Goal: Task Accomplishment & Management: Complete application form

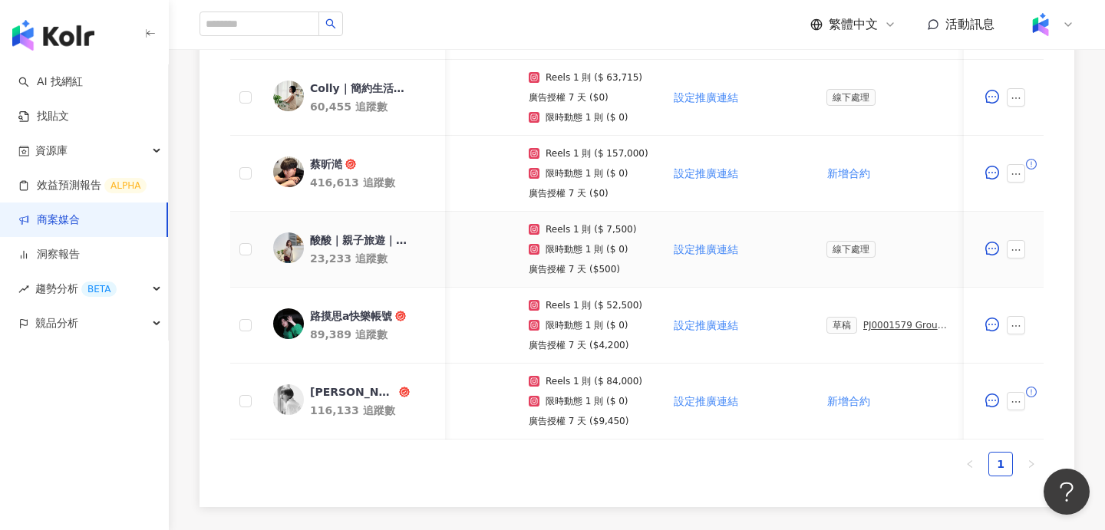
scroll to position [0, 68]
click at [898, 325] on div "PJ0001579 GroupM_3M極淨新浴室防水收納系列_202509_活動確認單" at bounding box center [904, 325] width 86 height 11
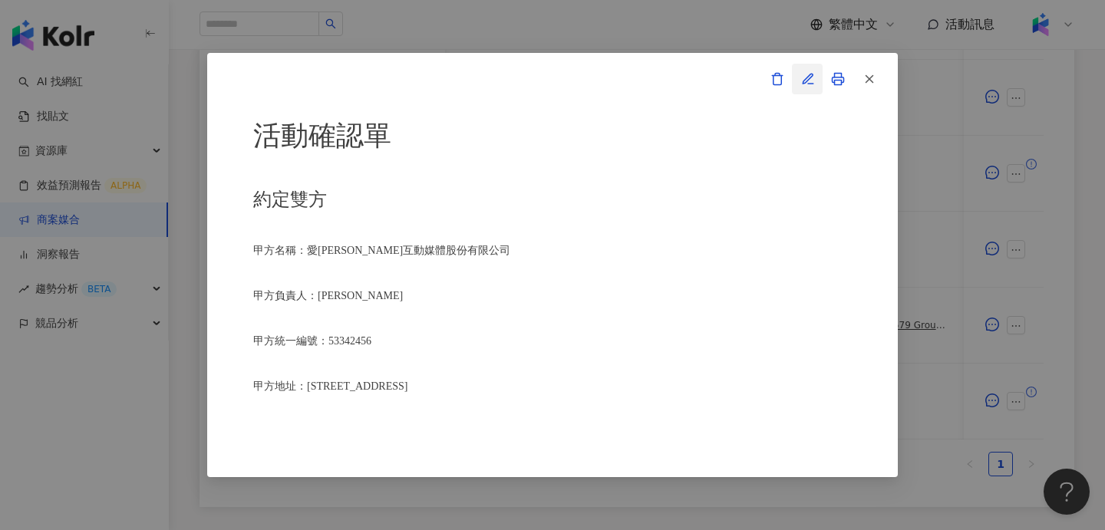
click at [814, 82] on icon "button" at bounding box center [808, 79] width 14 height 14
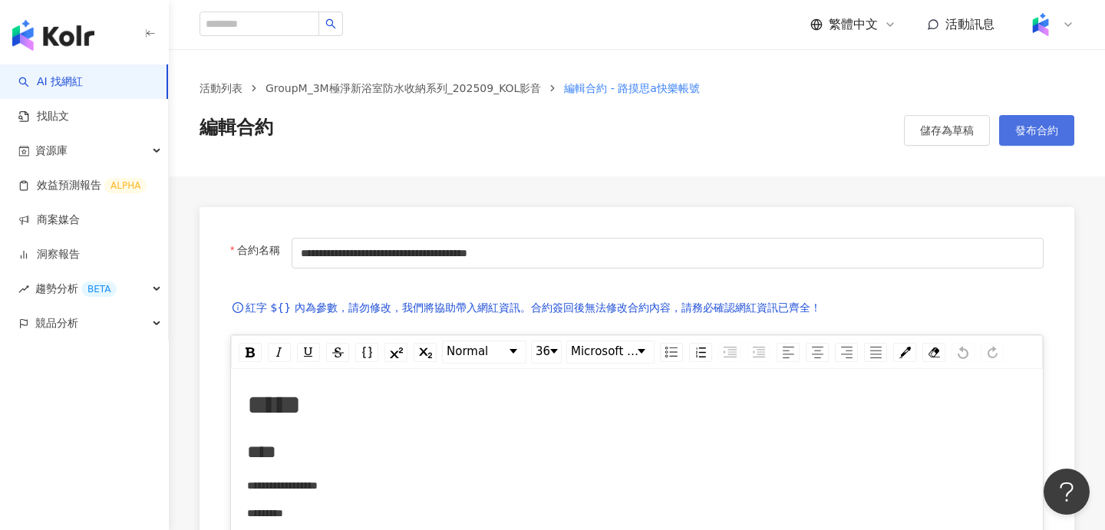
click at [1029, 137] on button "發布合約" at bounding box center [1036, 130] width 75 height 31
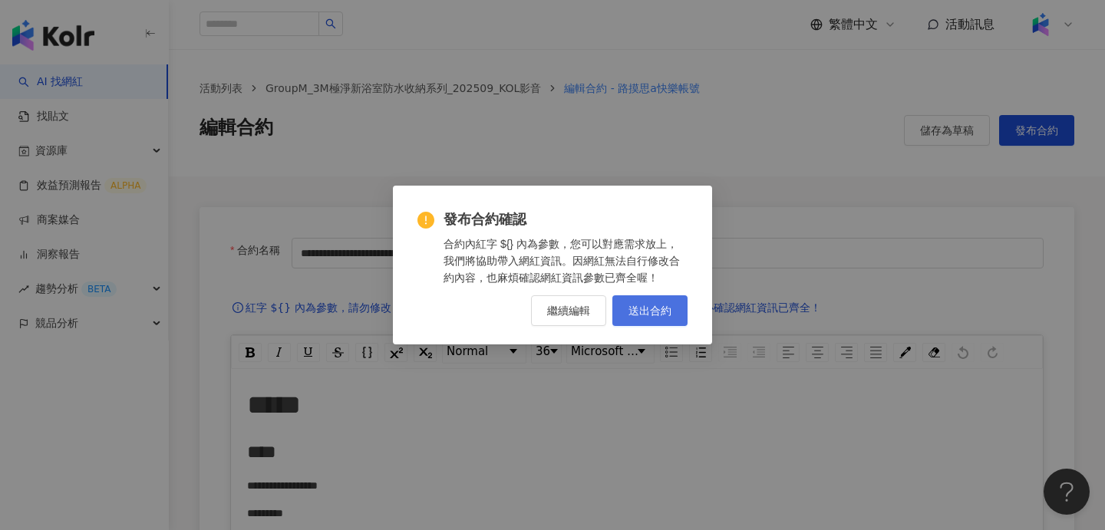
click at [674, 312] on button "送出合約" at bounding box center [649, 310] width 75 height 31
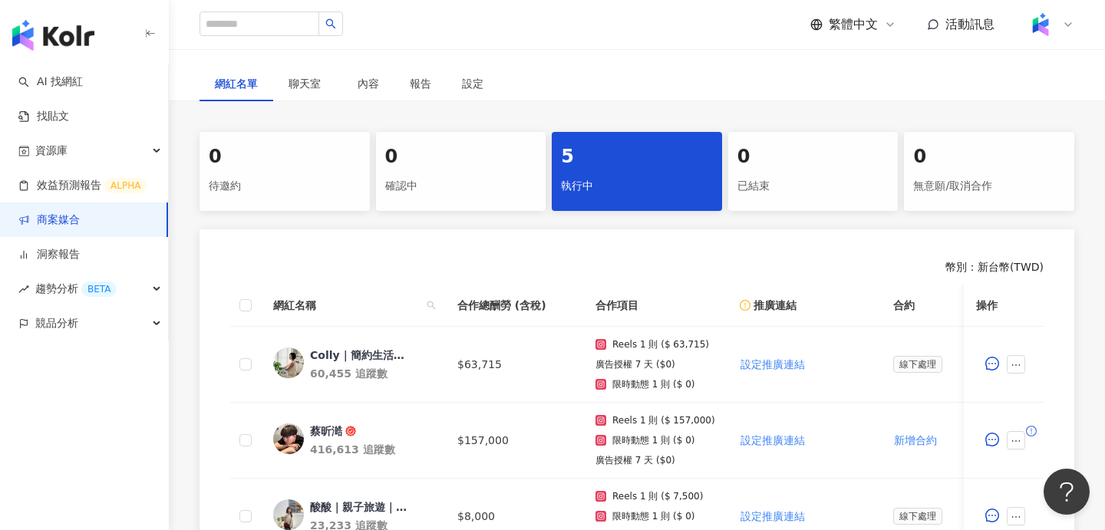
scroll to position [436, 0]
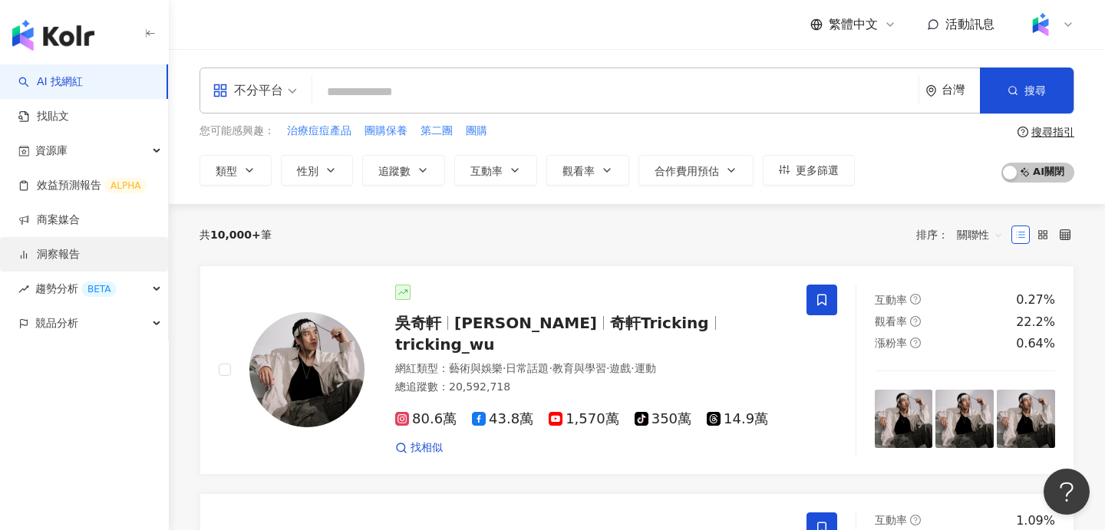
click at [73, 254] on link "洞察報告" at bounding box center [48, 254] width 61 height 15
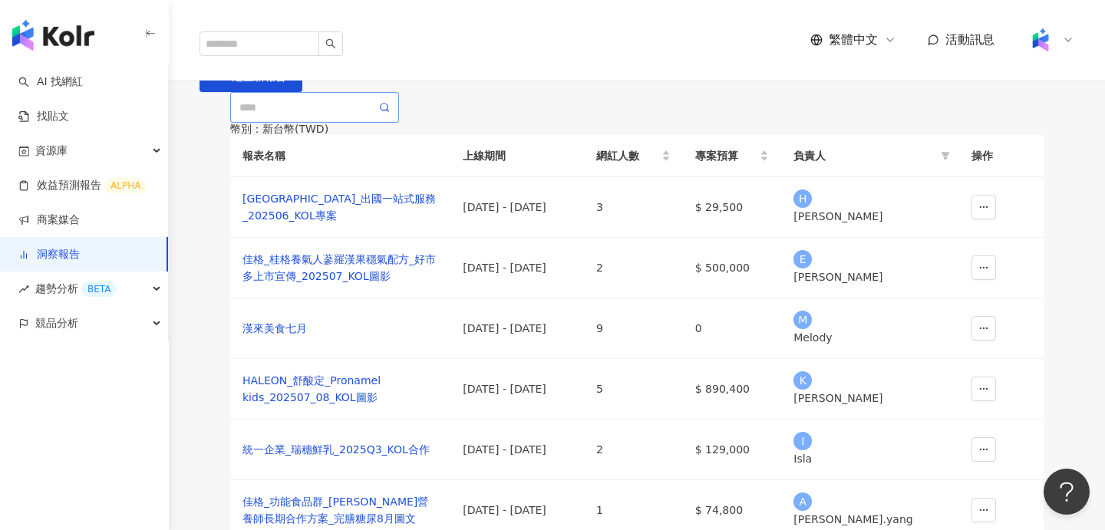
click at [268, 123] on span at bounding box center [314, 107] width 169 height 31
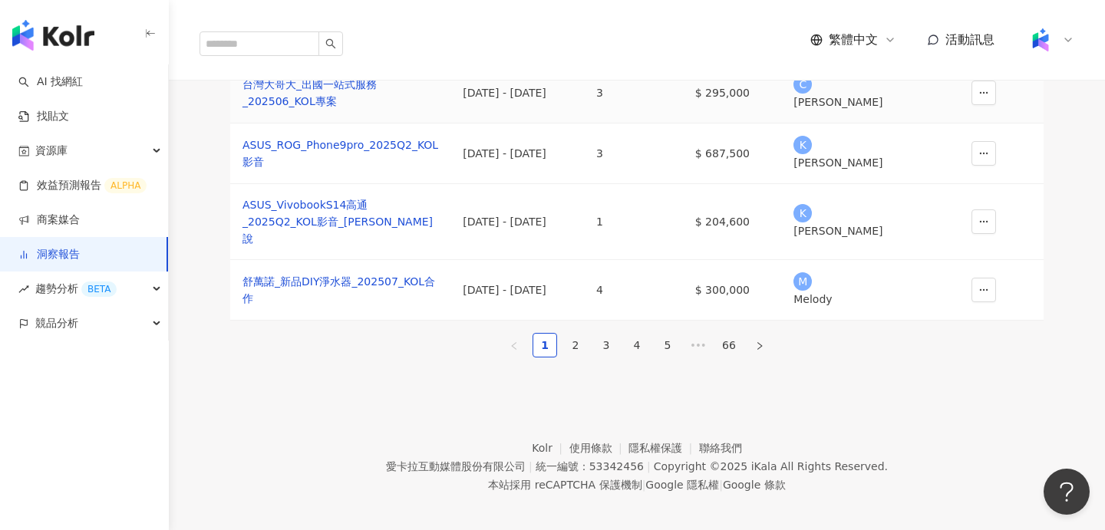
scroll to position [588, 0]
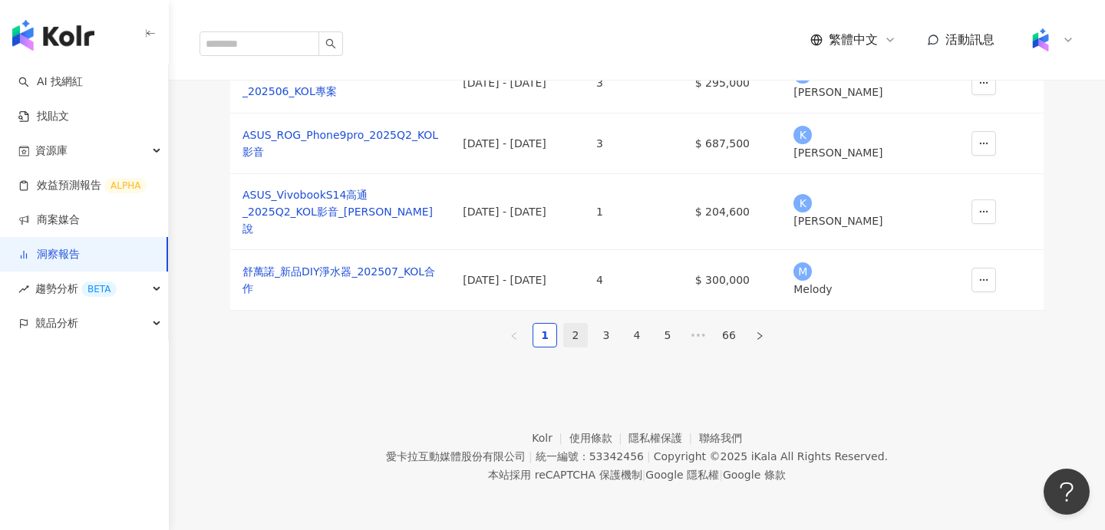
click at [575, 324] on link "2" at bounding box center [575, 335] width 23 height 23
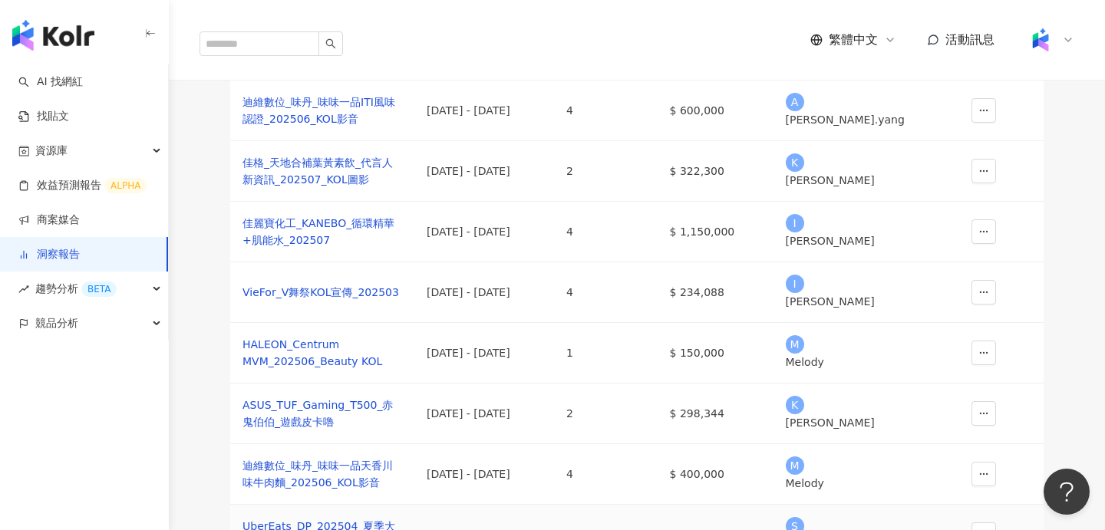
scroll to position [48, 0]
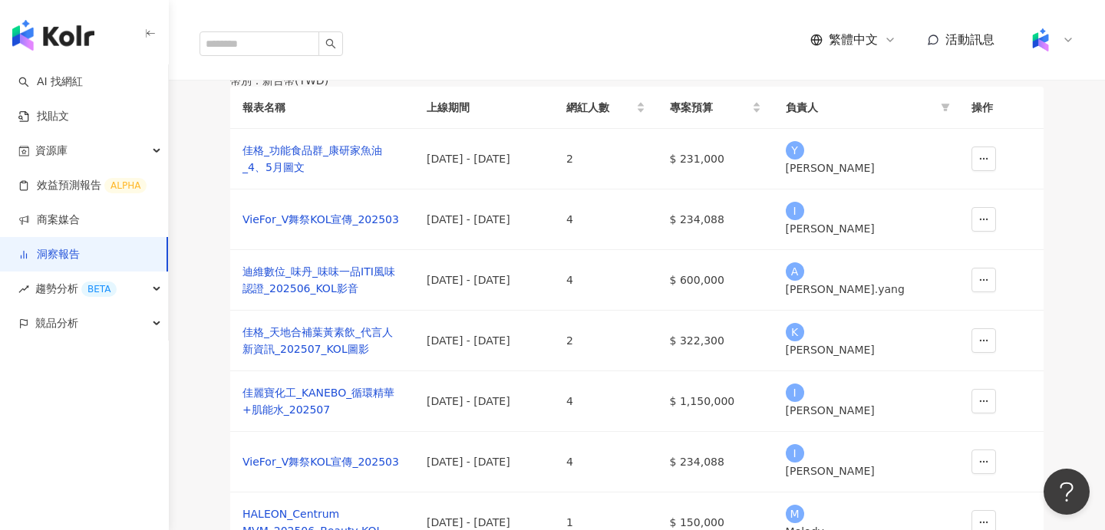
click at [334, 68] on input "text" at bounding box center [307, 59] width 137 height 17
type input "*"
type input "**"
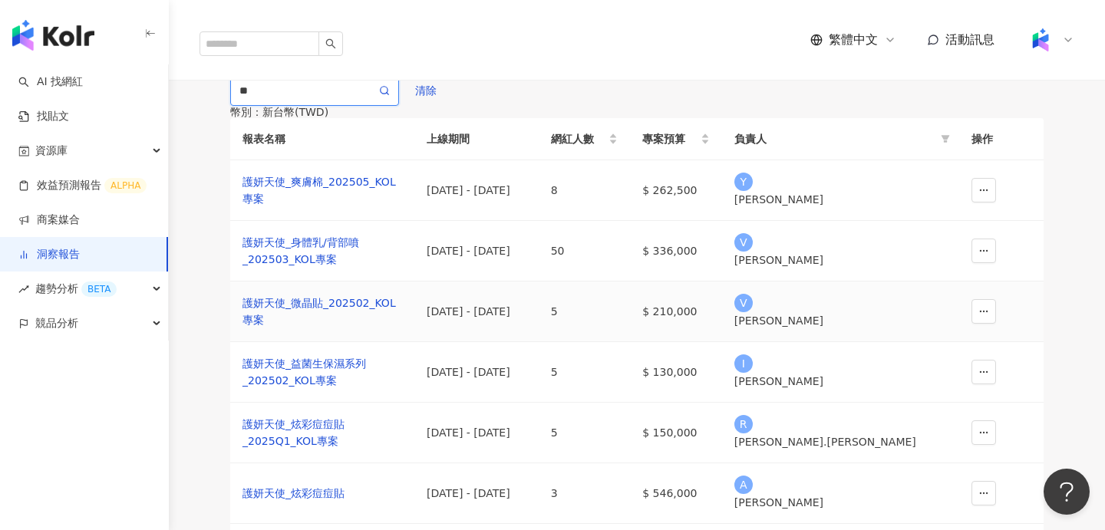
scroll to position [0, 0]
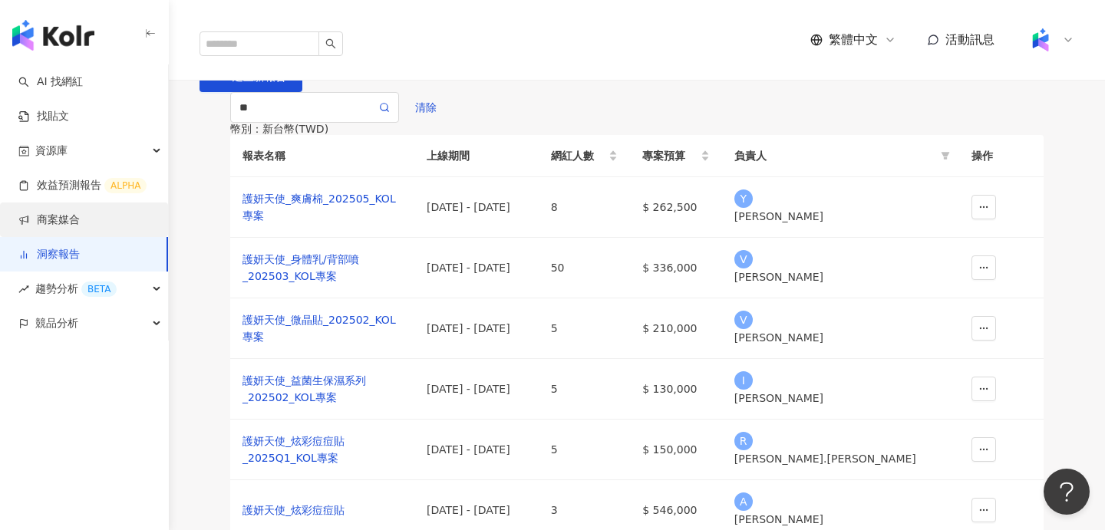
click at [80, 219] on link "商案媒合" at bounding box center [48, 219] width 61 height 15
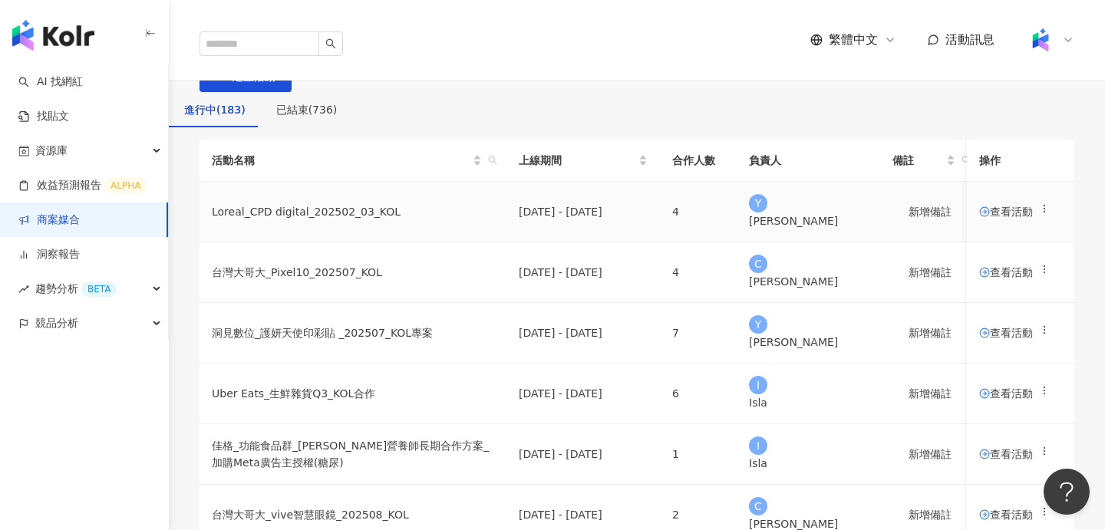
scroll to position [166, 0]
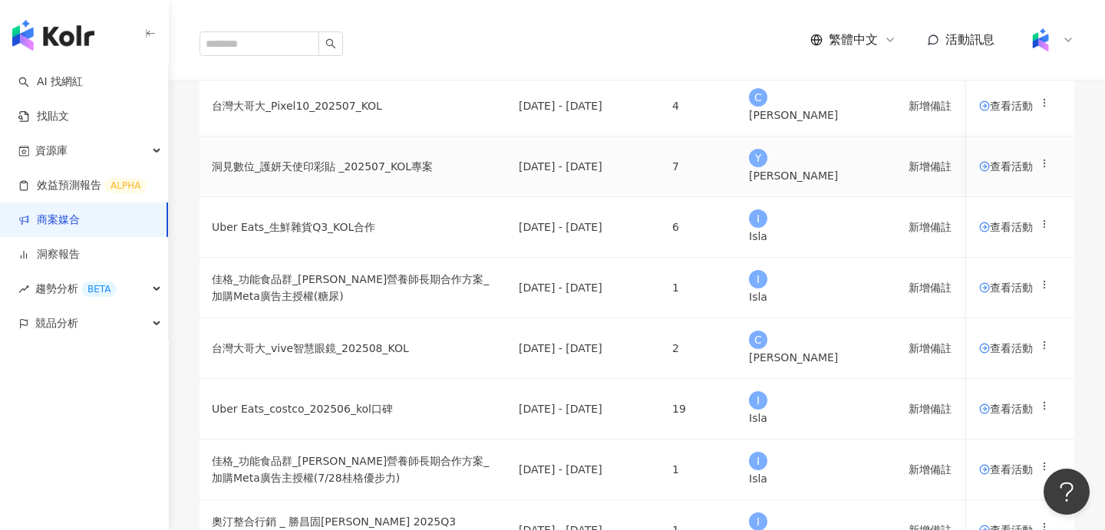
click at [985, 172] on span "查看活動" at bounding box center [1006, 166] width 54 height 11
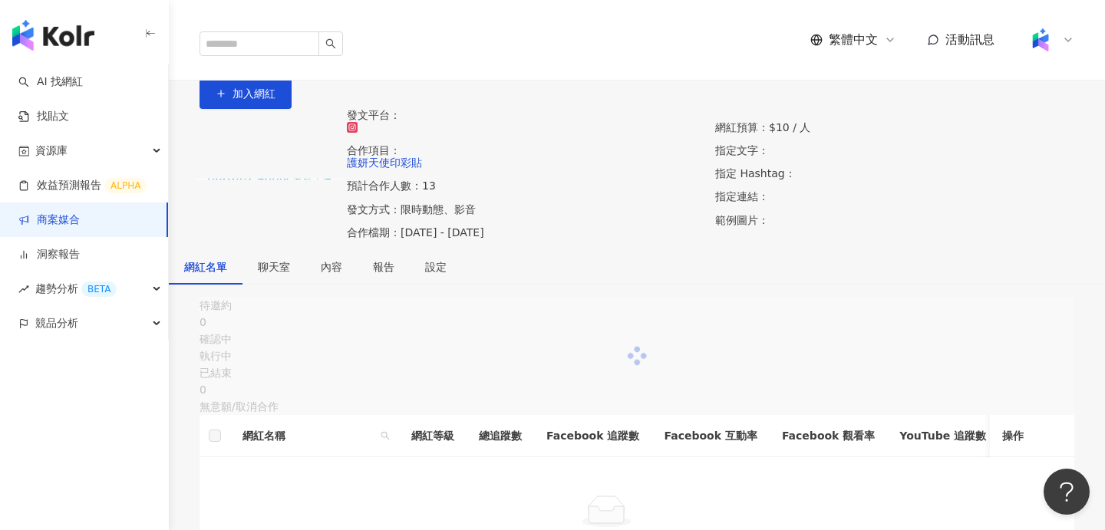
scroll to position [176, 0]
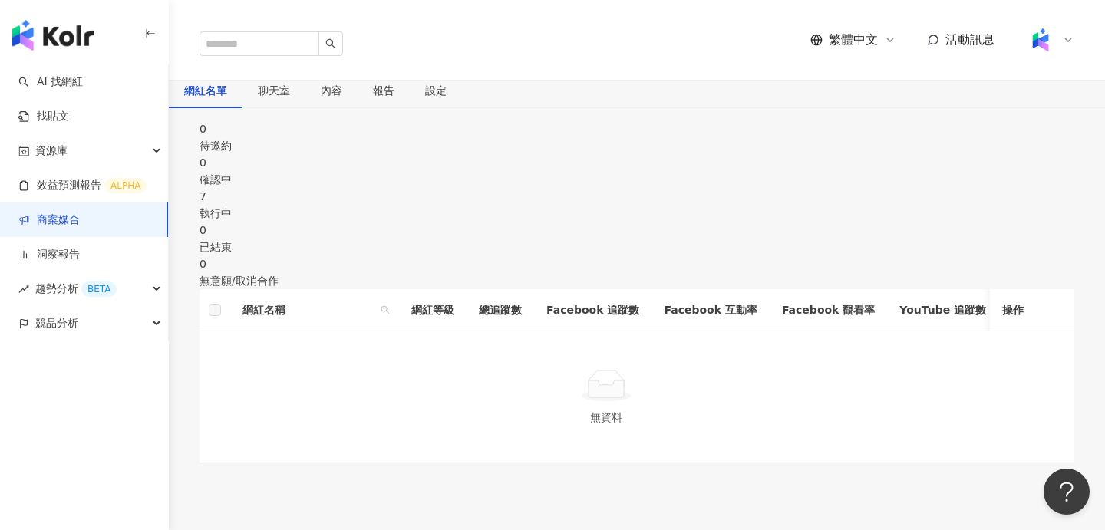
click at [601, 222] on div "執行中" at bounding box center [636, 213] width 874 height 17
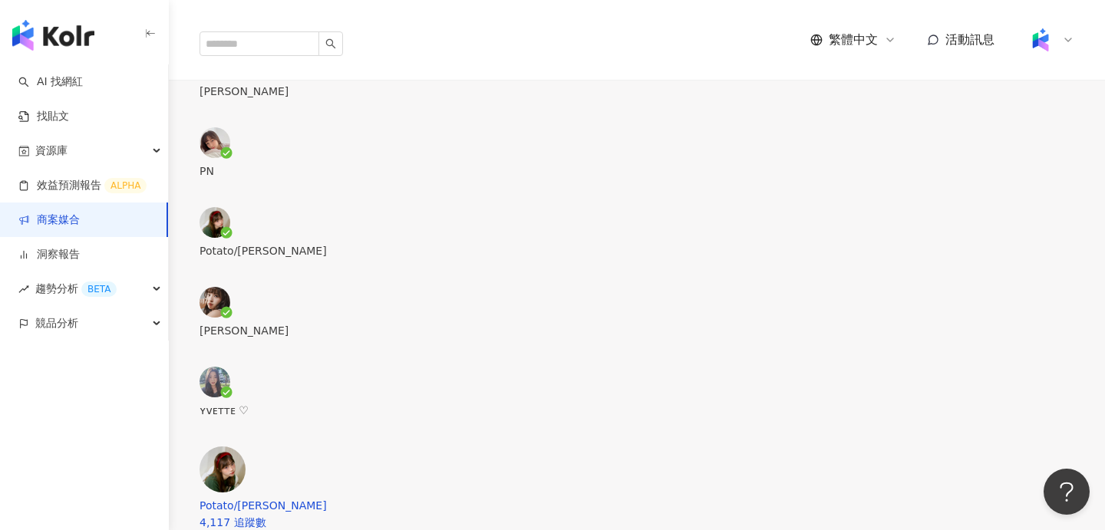
scroll to position [344, 0]
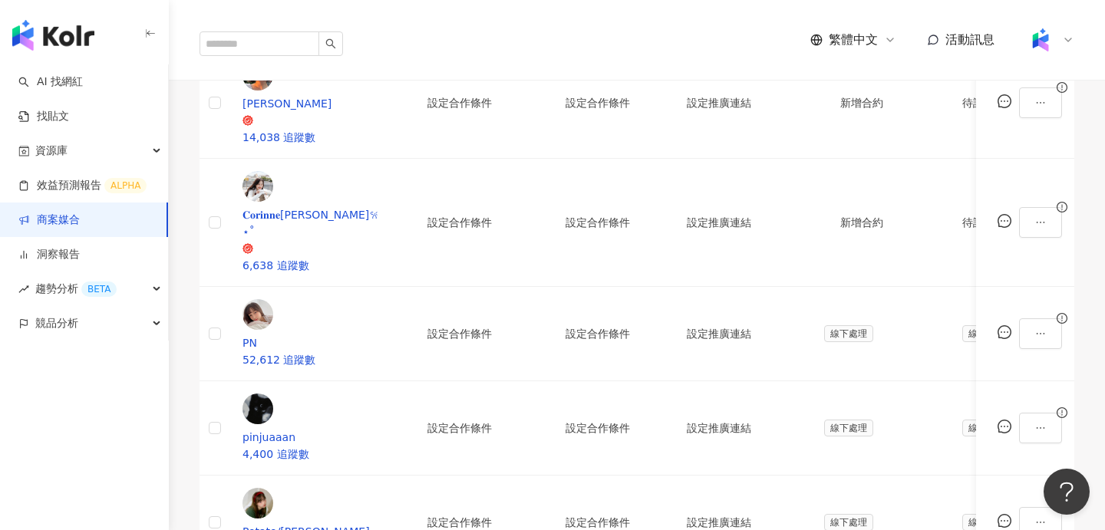
scroll to position [583, 0]
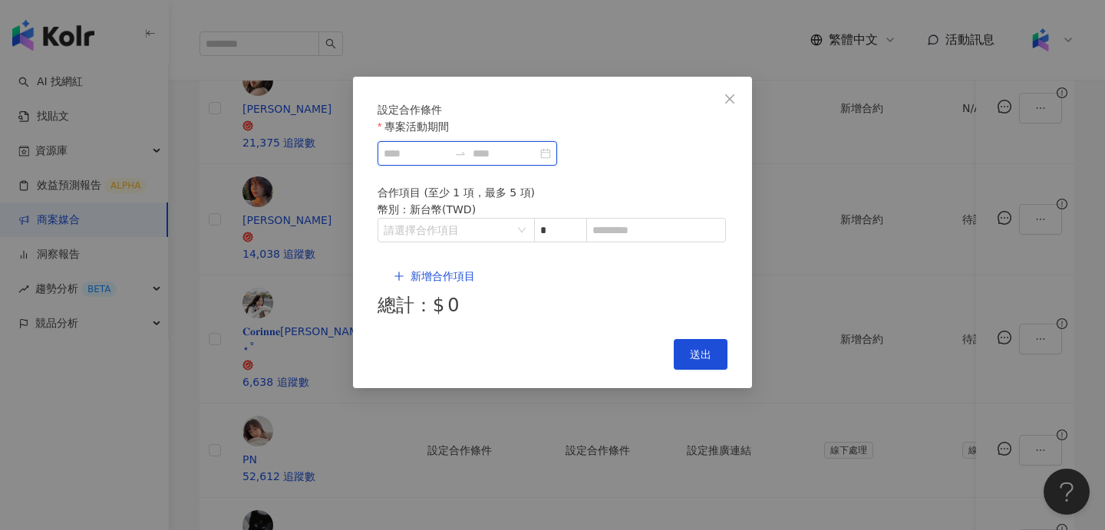
click at [448, 162] on input "專案活動期間" at bounding box center [416, 153] width 64 height 17
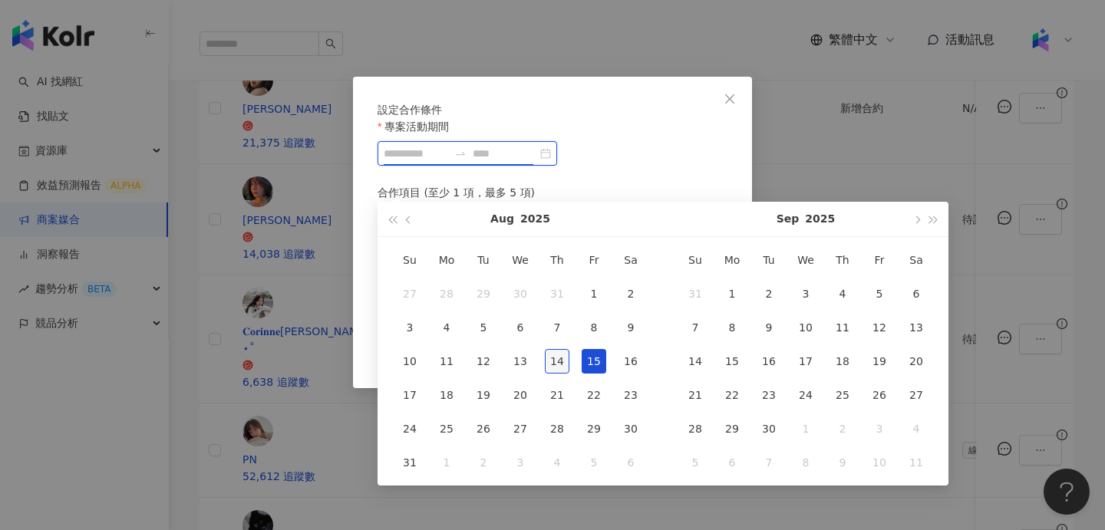
type input "**********"
click at [552, 364] on div "14" at bounding box center [557, 361] width 25 height 25
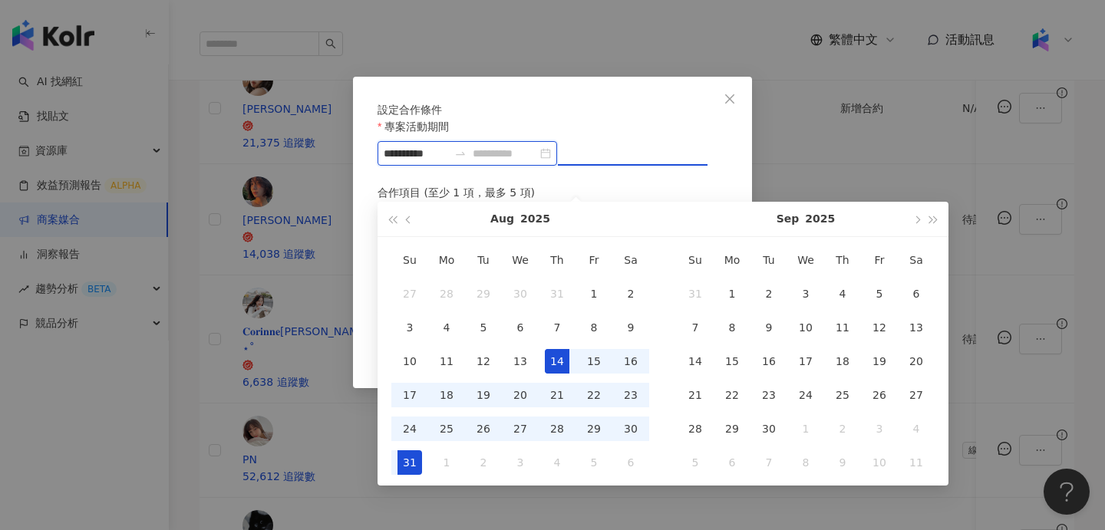
type input "**********"
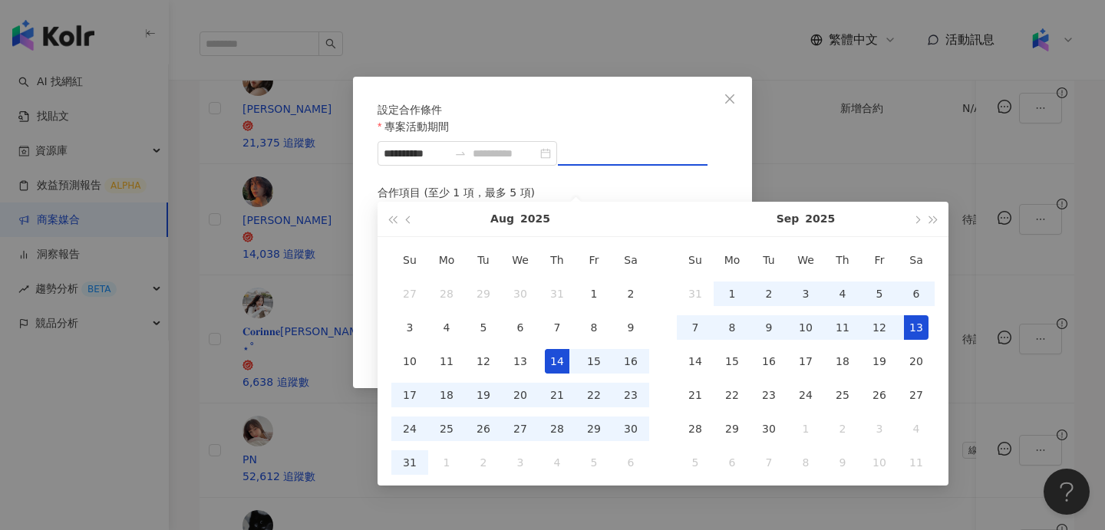
click at [911, 332] on div "13" at bounding box center [916, 327] width 25 height 25
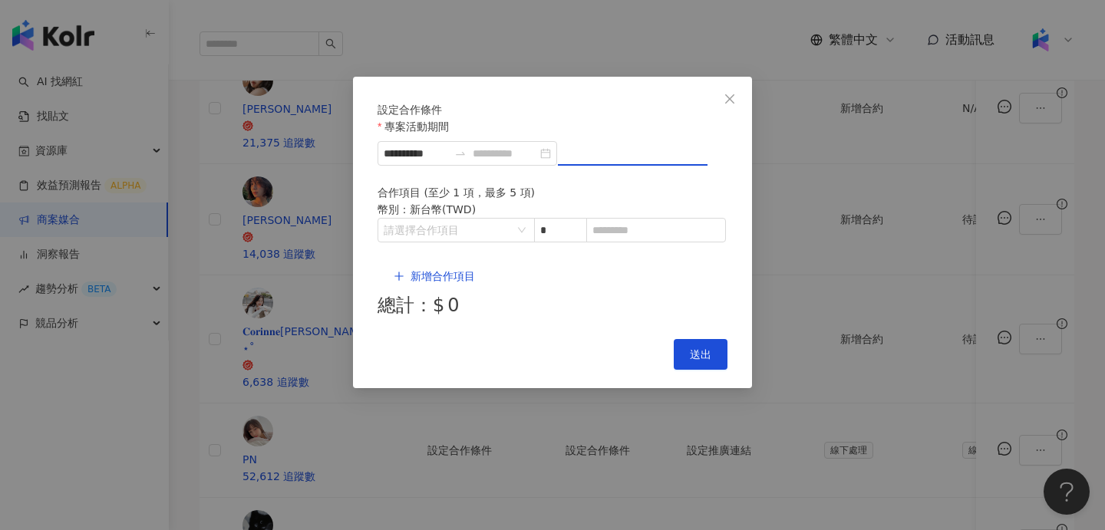
type input "**********"
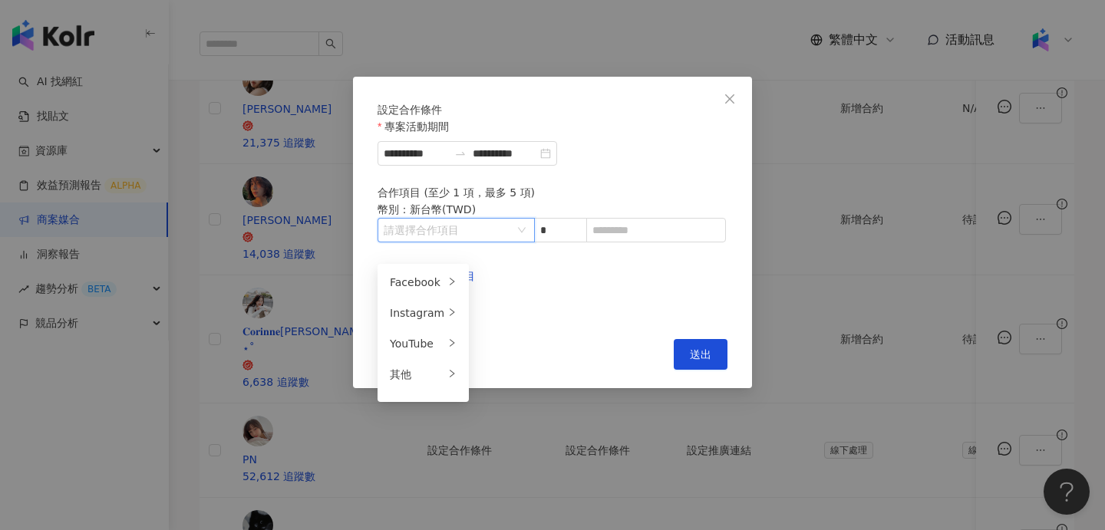
click at [496, 242] on input "search" at bounding box center [448, 230] width 129 height 23
click at [425, 317] on div "Instagram" at bounding box center [417, 313] width 54 height 17
click at [512, 285] on div "貼文" at bounding box center [512, 282] width 61 height 17
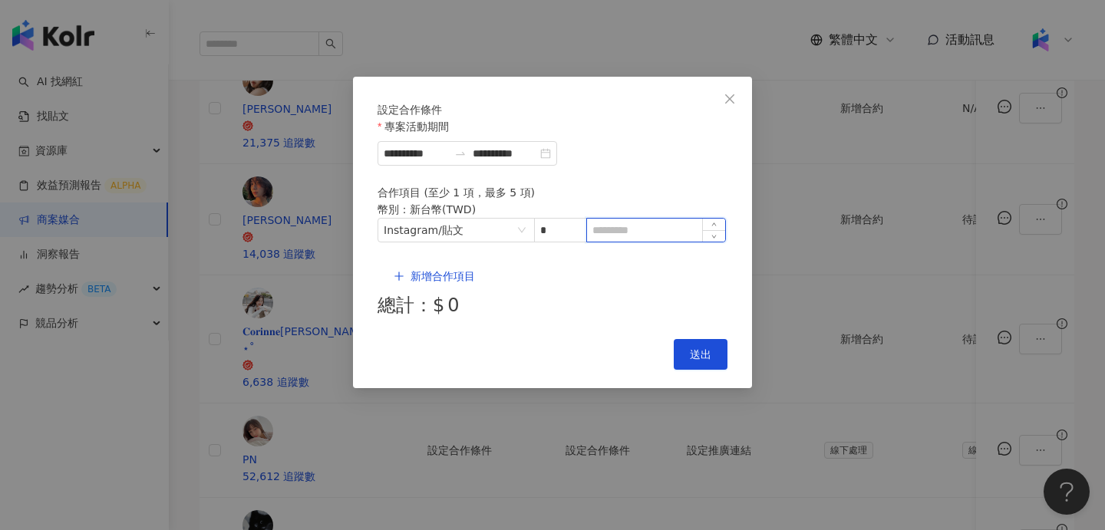
click at [654, 242] on input at bounding box center [656, 230] width 138 height 23
type input "*"
type input "****"
click at [687, 339] on button "送出" at bounding box center [701, 354] width 54 height 31
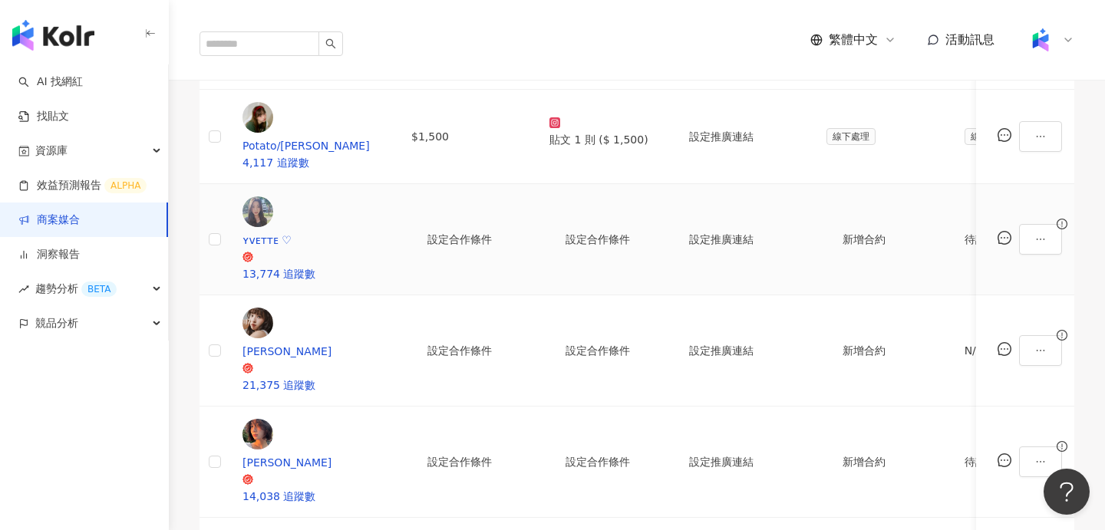
scroll to position [434, 0]
click at [1019, 153] on button "button" at bounding box center [1040, 137] width 43 height 31
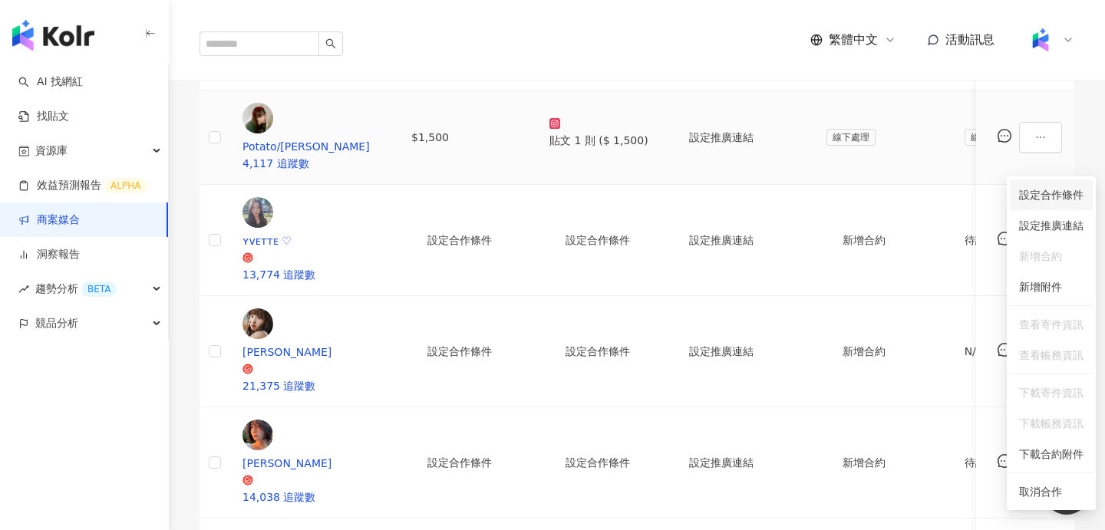
click at [1049, 202] on span "設定合作條件" at bounding box center [1051, 194] width 64 height 17
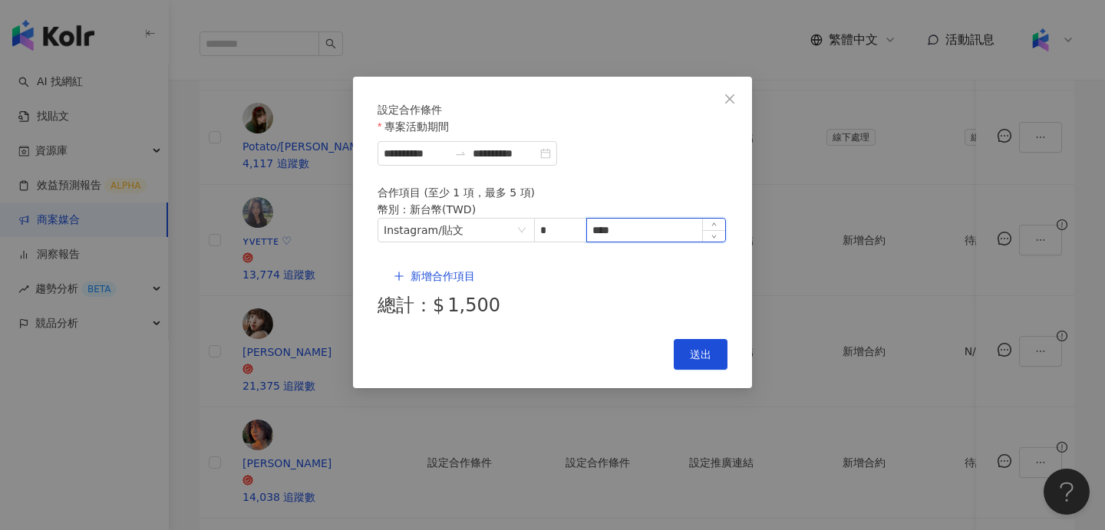
click at [604, 242] on input "****" at bounding box center [656, 230] width 138 height 23
type input "****"
click at [695, 348] on span "送出" at bounding box center [700, 354] width 21 height 12
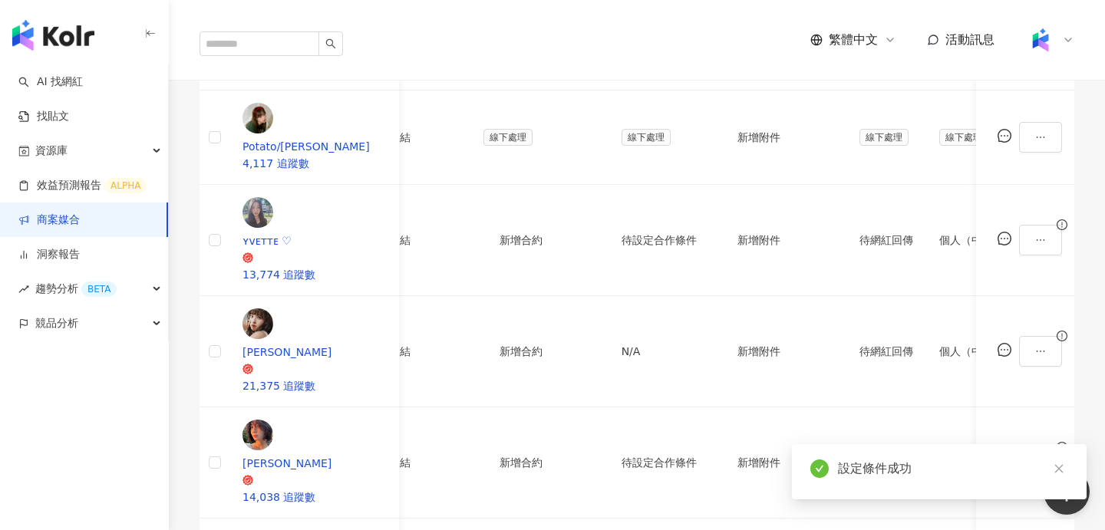
scroll to position [0, 707]
